Goal: Transaction & Acquisition: Purchase product/service

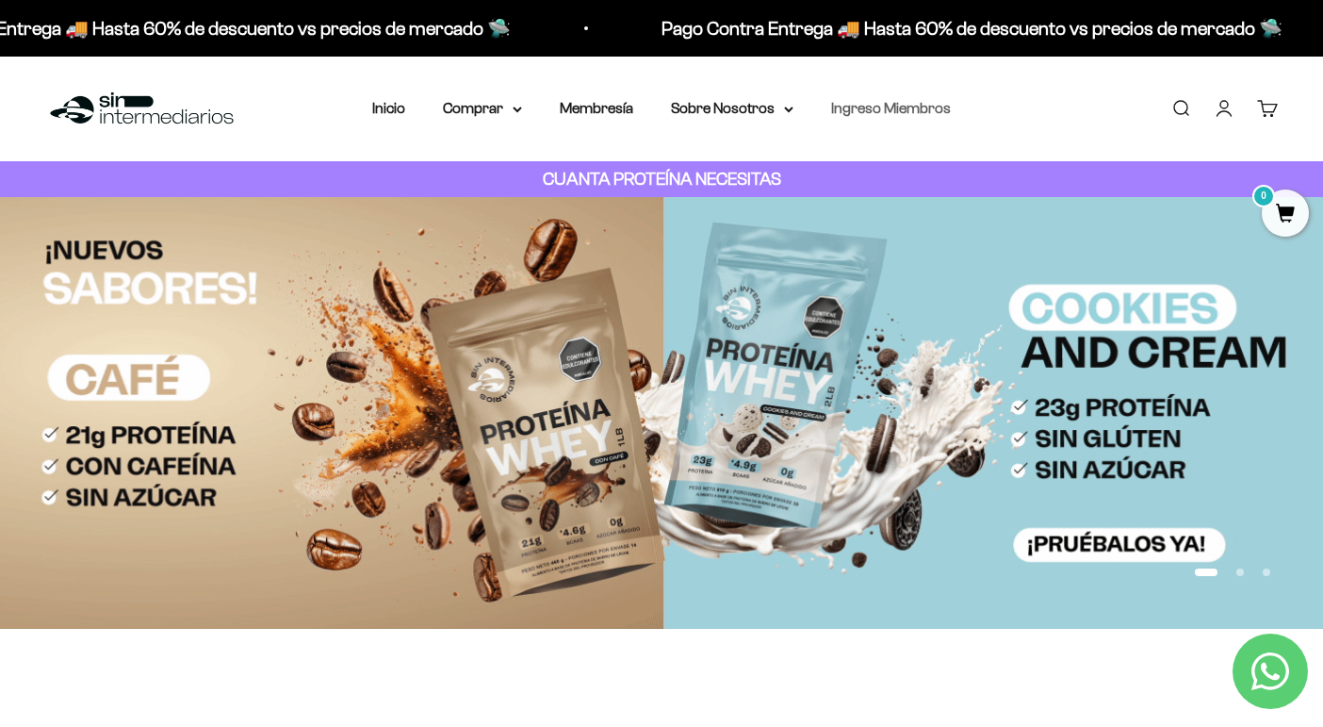
click at [876, 110] on link "Ingreso Miembros" at bounding box center [891, 108] width 120 height 16
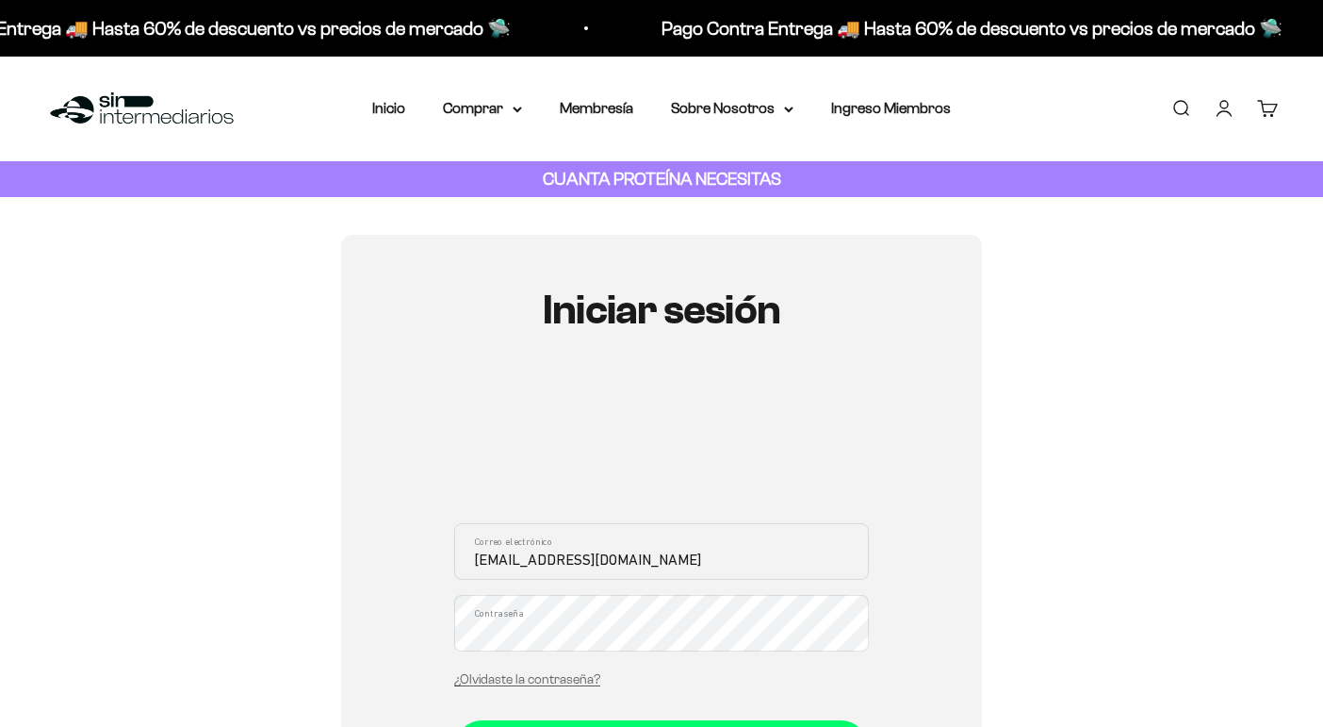
scroll to position [312, 0]
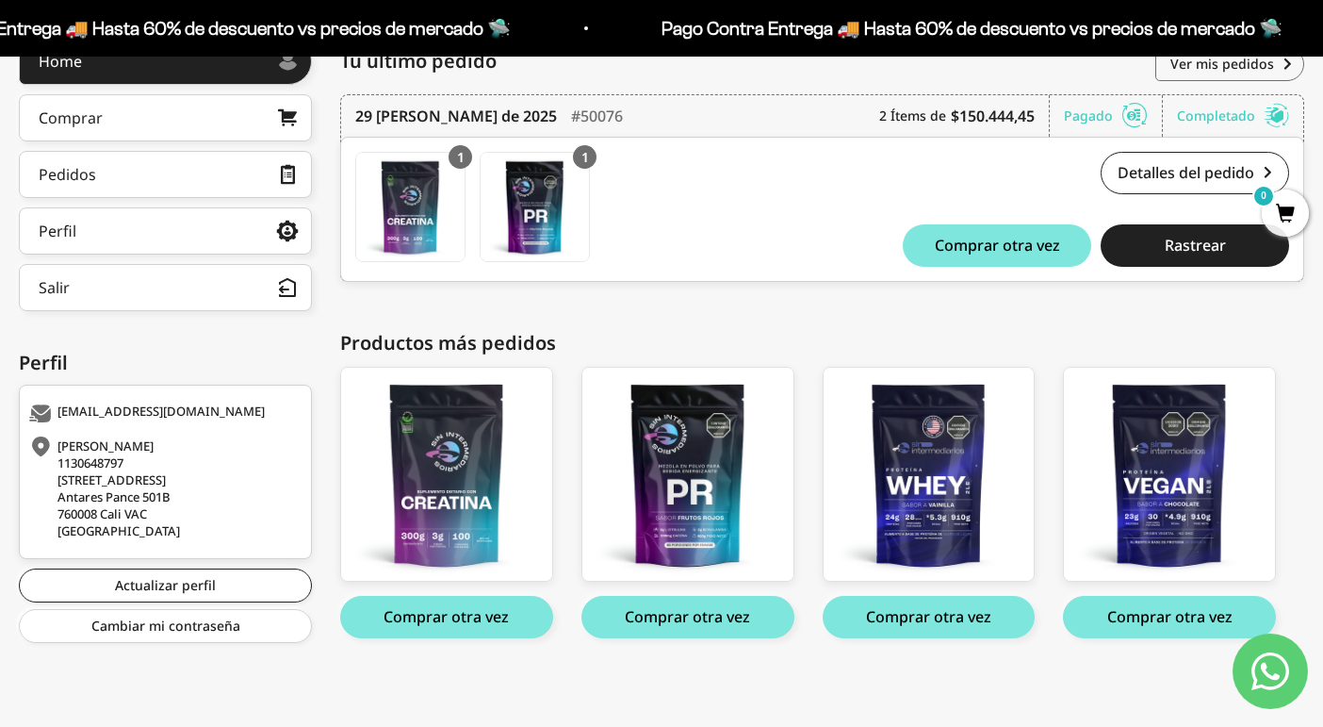
scroll to position [286, 0]
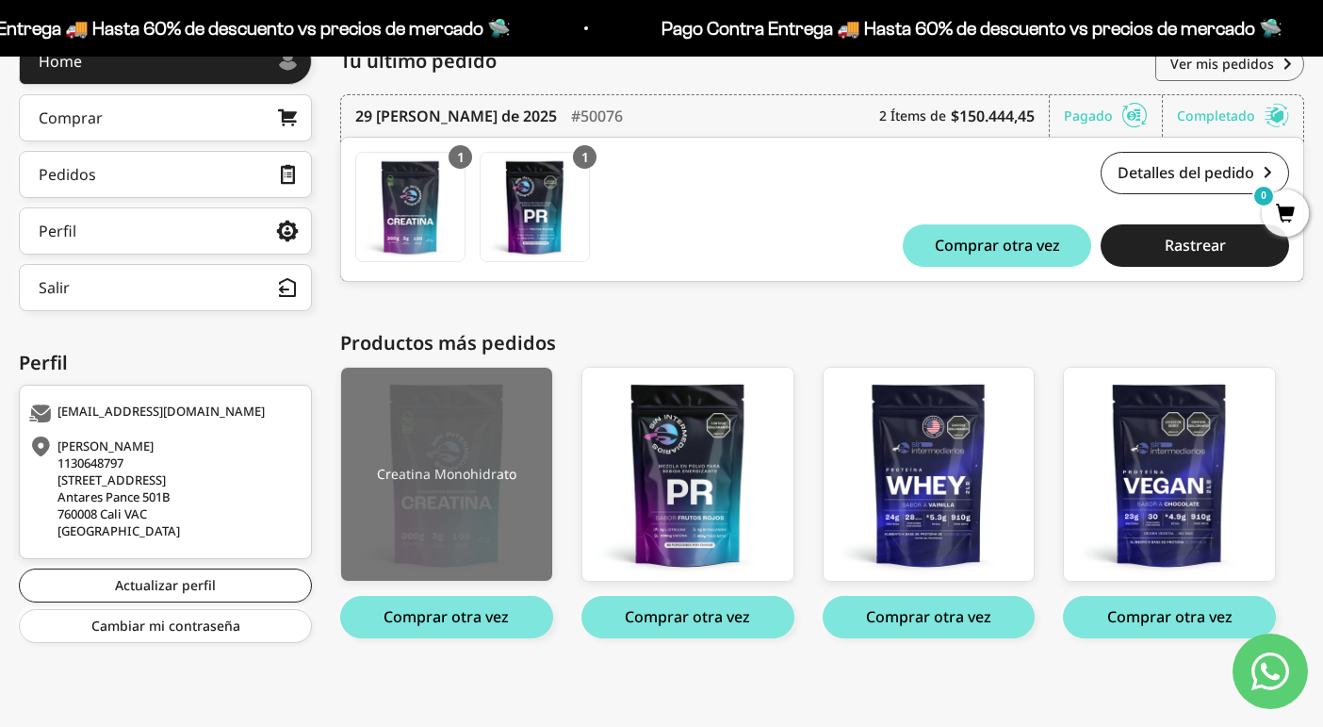
click at [451, 515] on img at bounding box center [446, 474] width 211 height 213
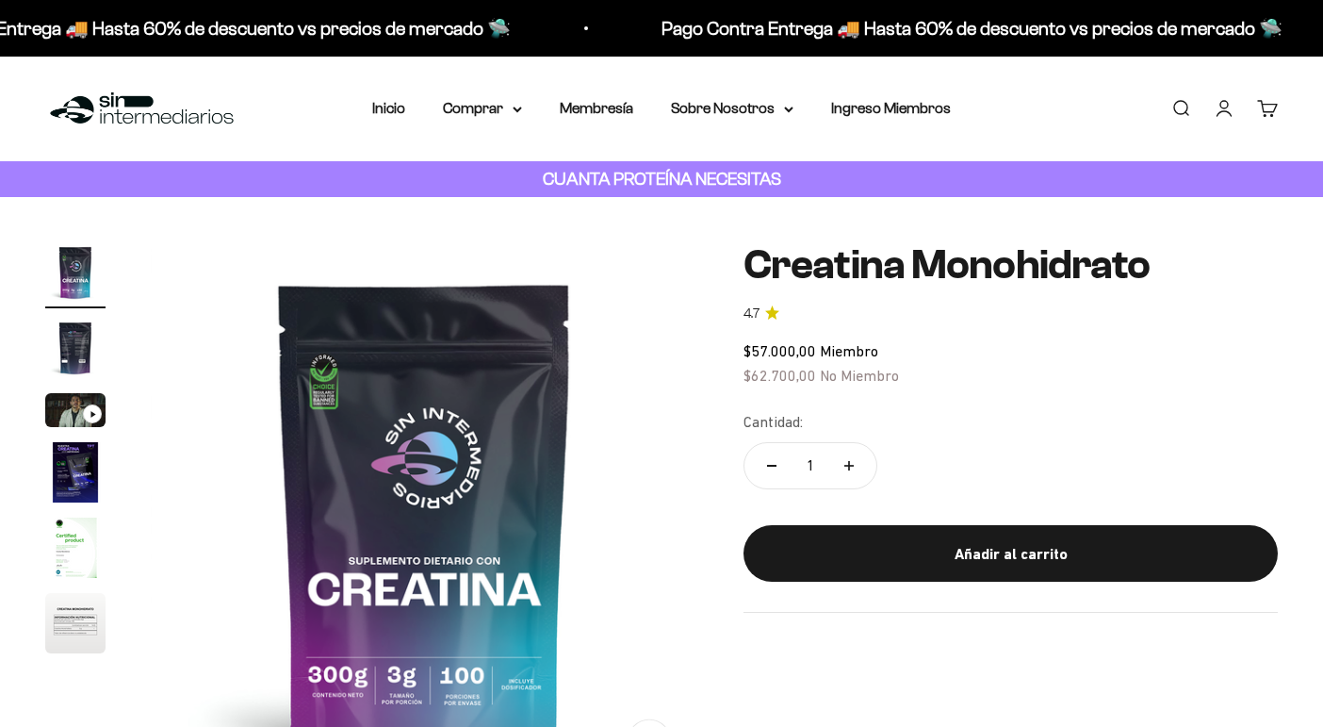
scroll to position [114, 0]
